Goal: Task Accomplishment & Management: Manage account settings

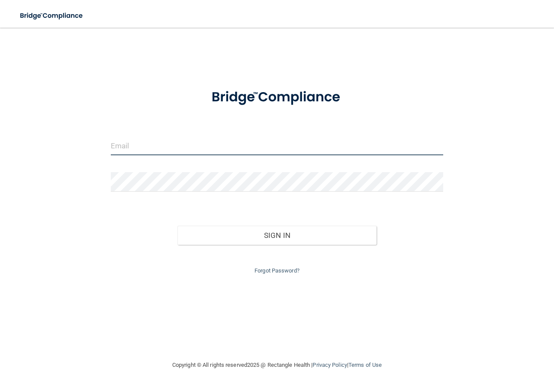
click at [254, 144] on input "email" at bounding box center [277, 145] width 332 height 19
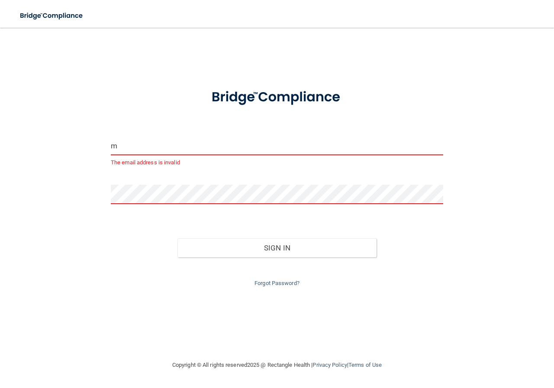
click at [254, 144] on input "m" at bounding box center [277, 145] width 332 height 19
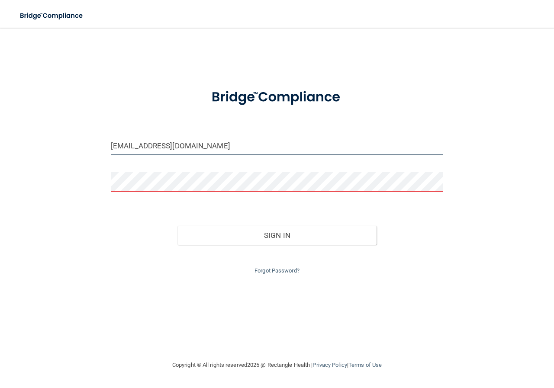
type input "[EMAIL_ADDRESS][DOMAIN_NAME]"
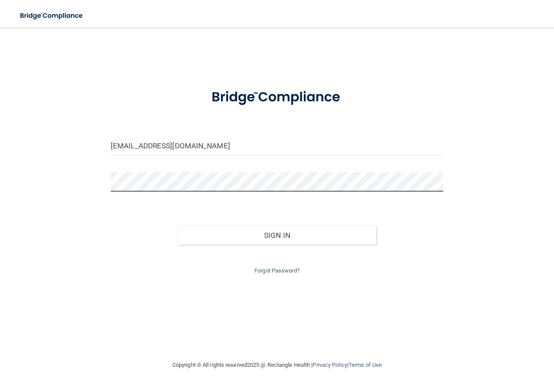
click at [177, 226] on button "Sign In" at bounding box center [277, 235] width 200 height 19
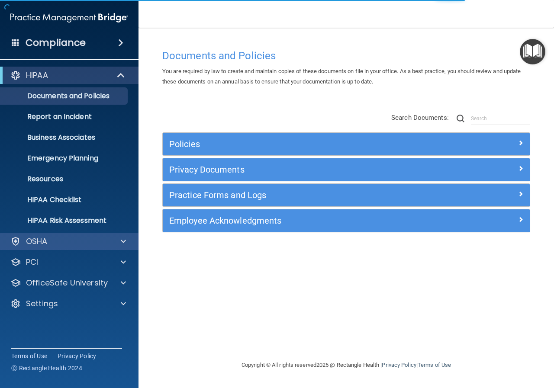
click at [45, 248] on div "OSHA" at bounding box center [69, 241] width 139 height 17
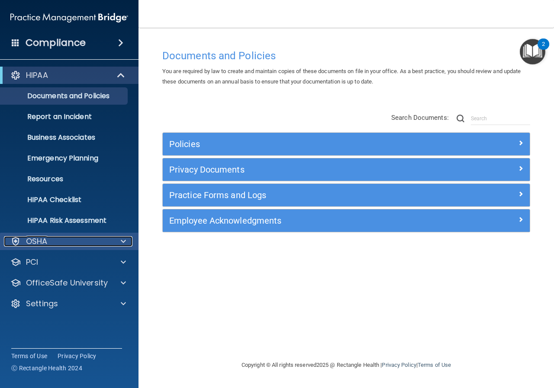
click at [126, 241] on div at bounding box center [122, 241] width 22 height 10
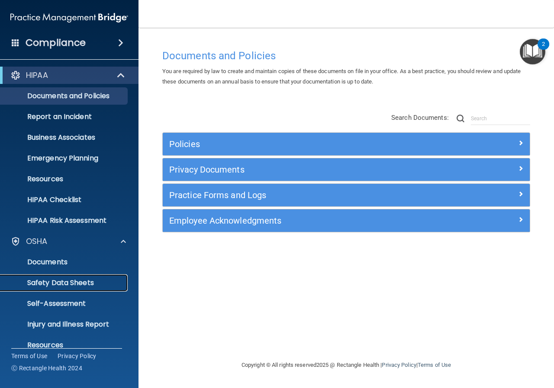
click at [67, 284] on p "Safety Data Sheets" at bounding box center [65, 283] width 118 height 9
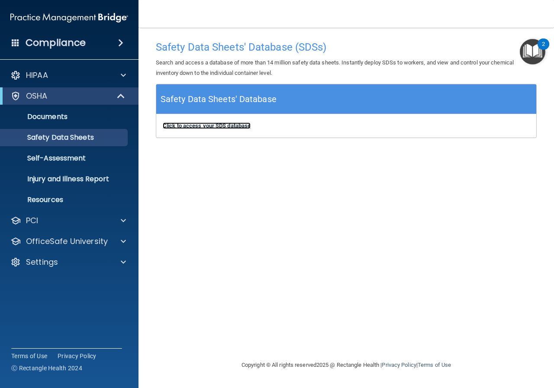
click at [187, 124] on b "Click to access your SDS database" at bounding box center [207, 125] width 88 height 6
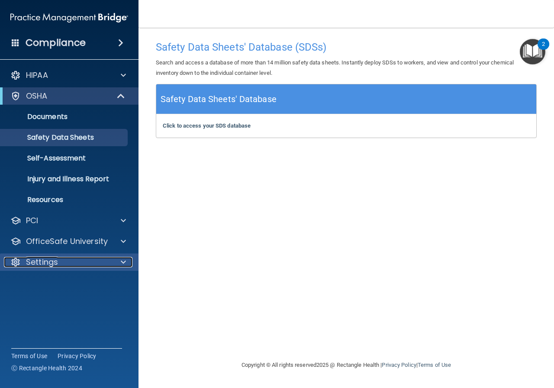
click at [75, 261] on div "Settings" at bounding box center [57, 262] width 107 height 10
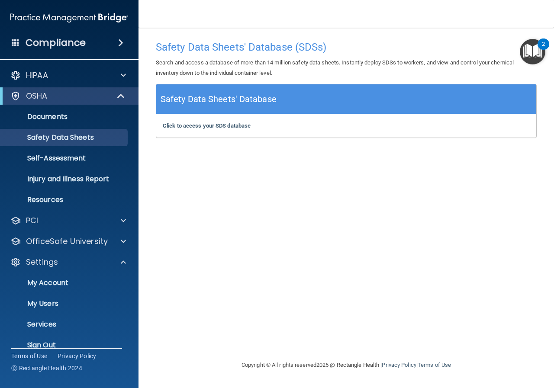
click at [120, 43] on span at bounding box center [120, 43] width 5 height 10
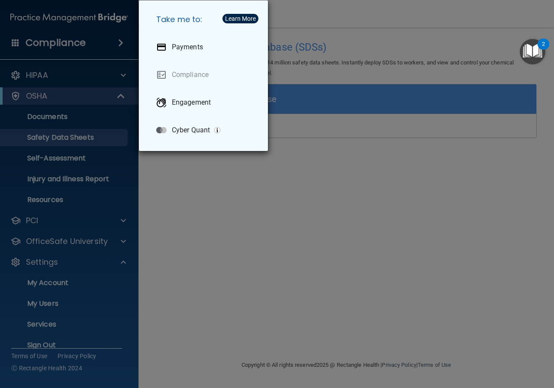
click at [50, 283] on div "Take me to: Payments Compliance Engagement Cyber Quant" at bounding box center [277, 194] width 554 height 388
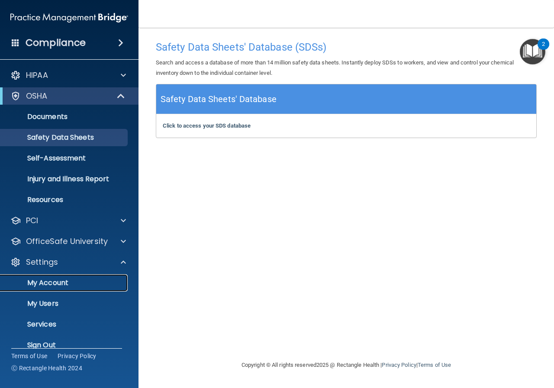
click at [55, 284] on p "My Account" at bounding box center [65, 283] width 118 height 9
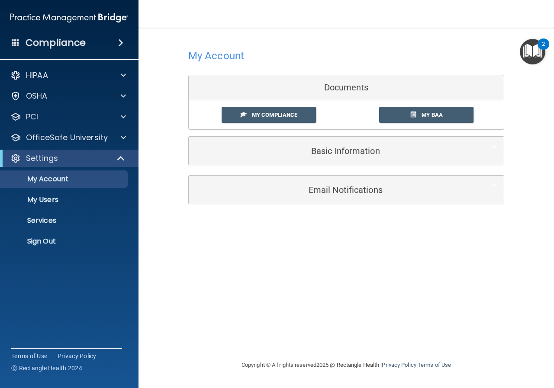
click at [539, 56] on img "Open Resource Center, 2 new notifications" at bounding box center [533, 52] width 26 height 26
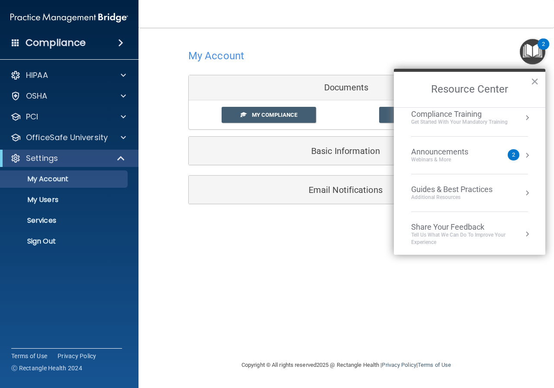
scroll to position [124, 0]
click at [497, 160] on div "Announcements Webinars & More" at bounding box center [457, 153] width 92 height 16
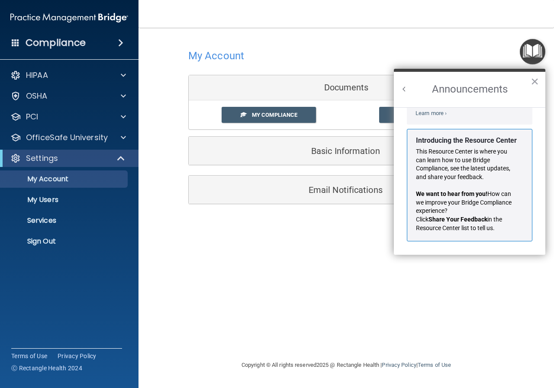
scroll to position [152, 0]
click at [209, 325] on div "My Account Documents My Compliance My Compliance My BAA Basic Information Full …" at bounding box center [346, 193] width 381 height 315
click at [63, 120] on div "PCI" at bounding box center [57, 117] width 107 height 10
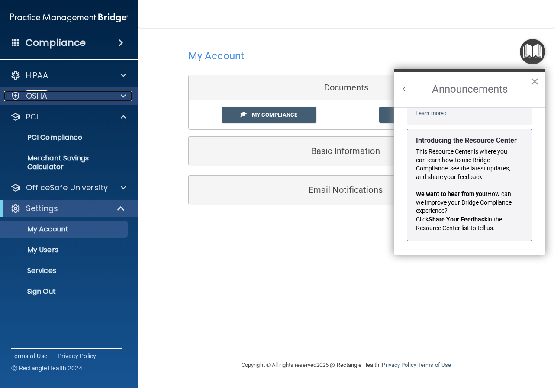
click at [89, 98] on div "OSHA" at bounding box center [57, 96] width 107 height 10
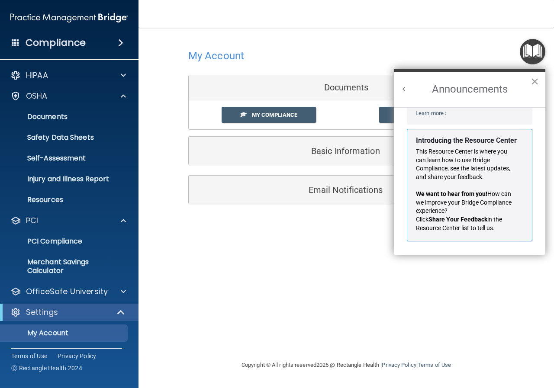
click at [537, 80] on button "×" at bounding box center [535, 81] width 8 height 14
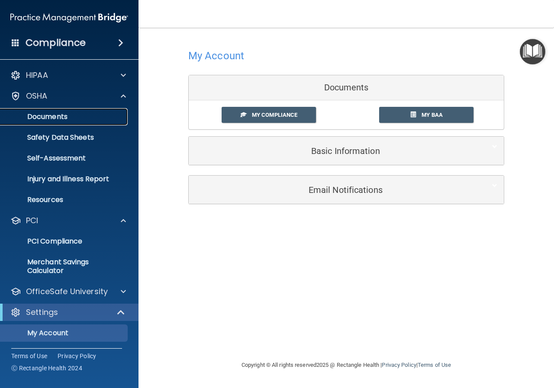
click at [94, 118] on p "Documents" at bounding box center [65, 117] width 118 height 9
